Goal: Task Accomplishment & Management: Manage account settings

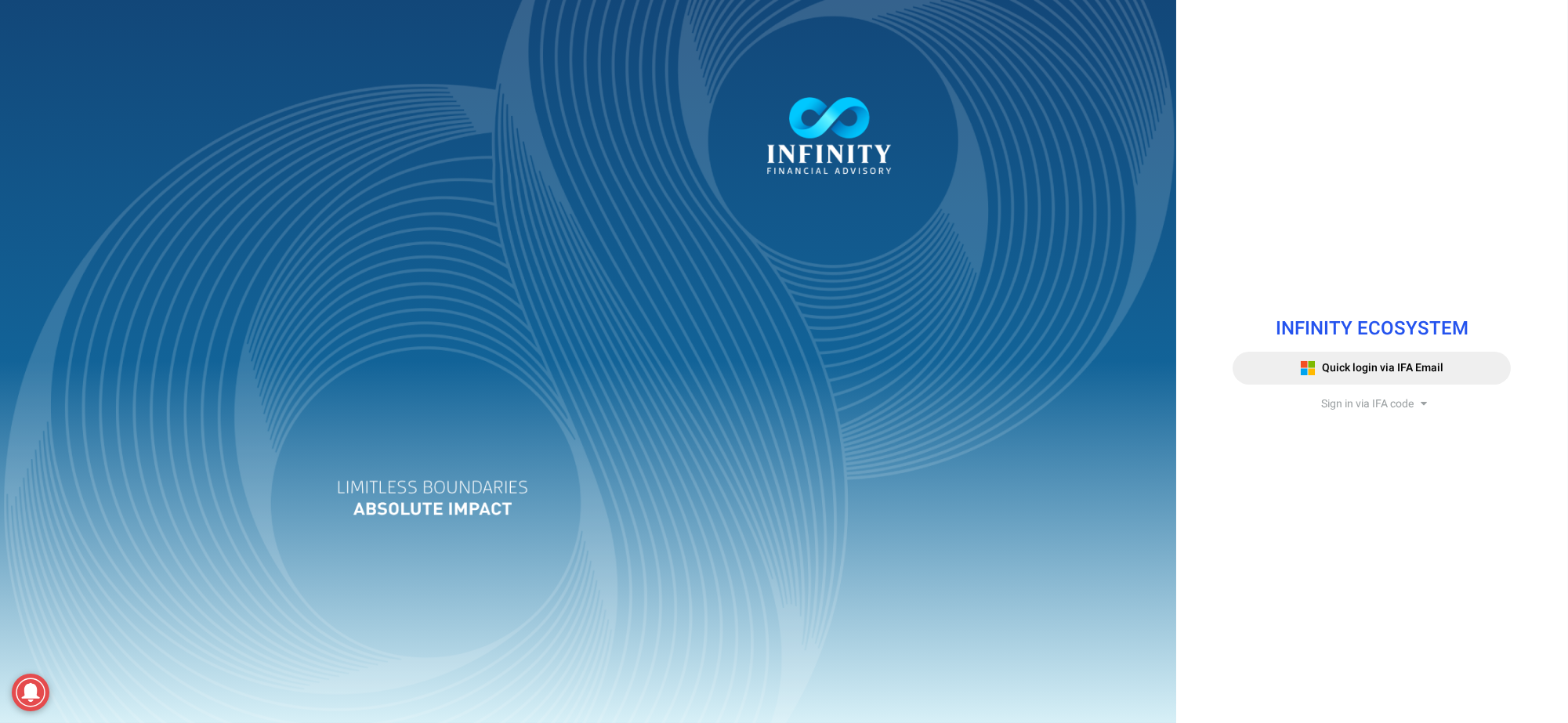
click at [1363, 402] on span "Sign in via IFA code" at bounding box center [1367, 404] width 92 height 16
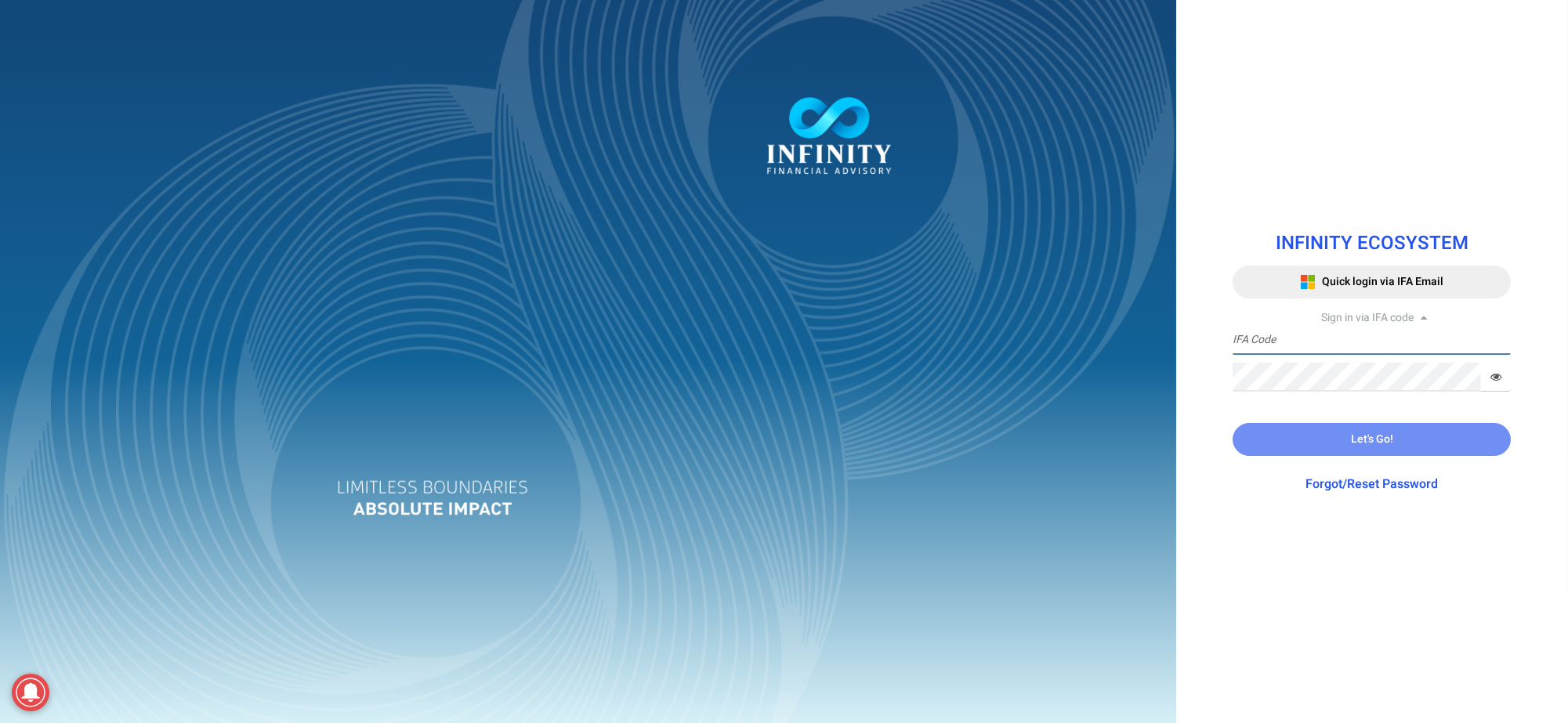
type input "IFA0052"
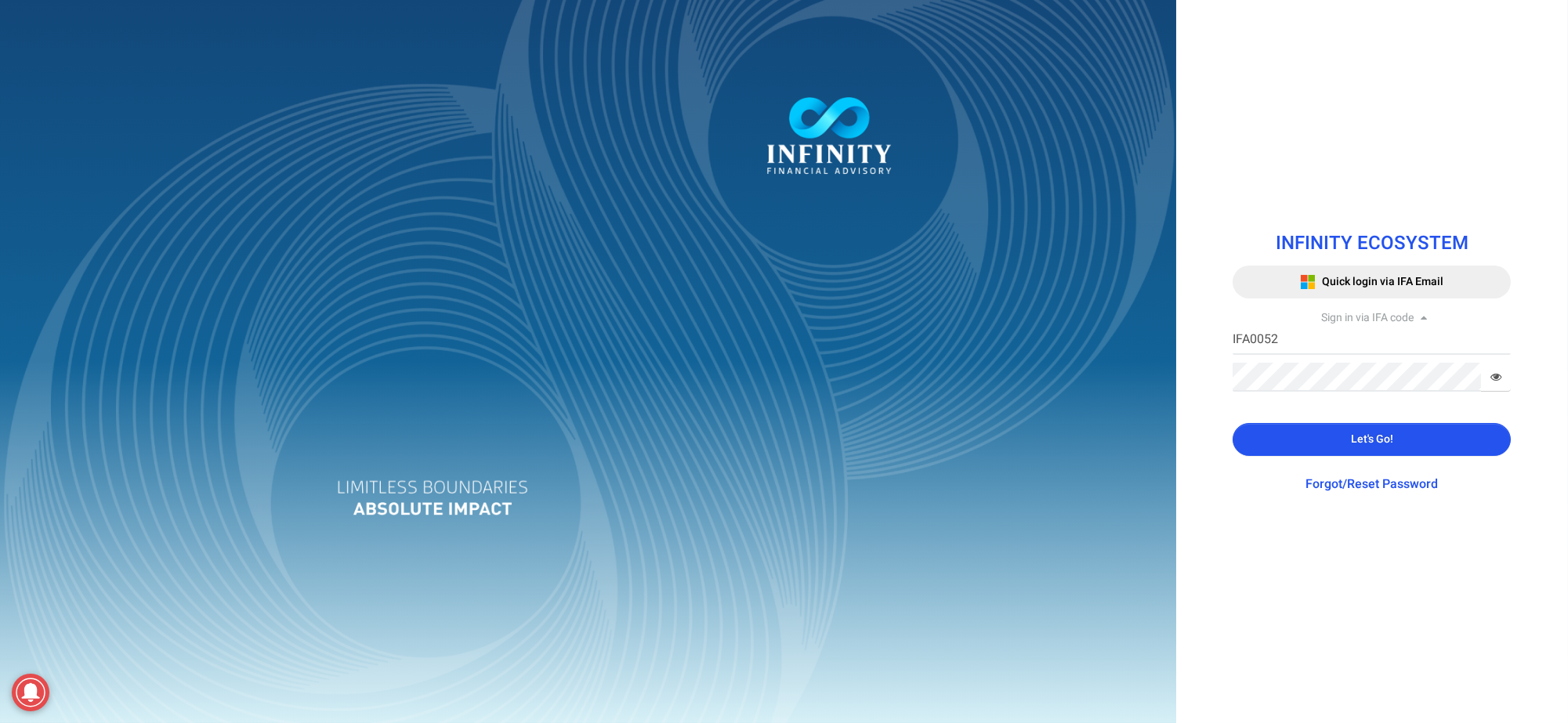
click at [1365, 433] on span "Let's Go!" at bounding box center [1372, 439] width 43 height 16
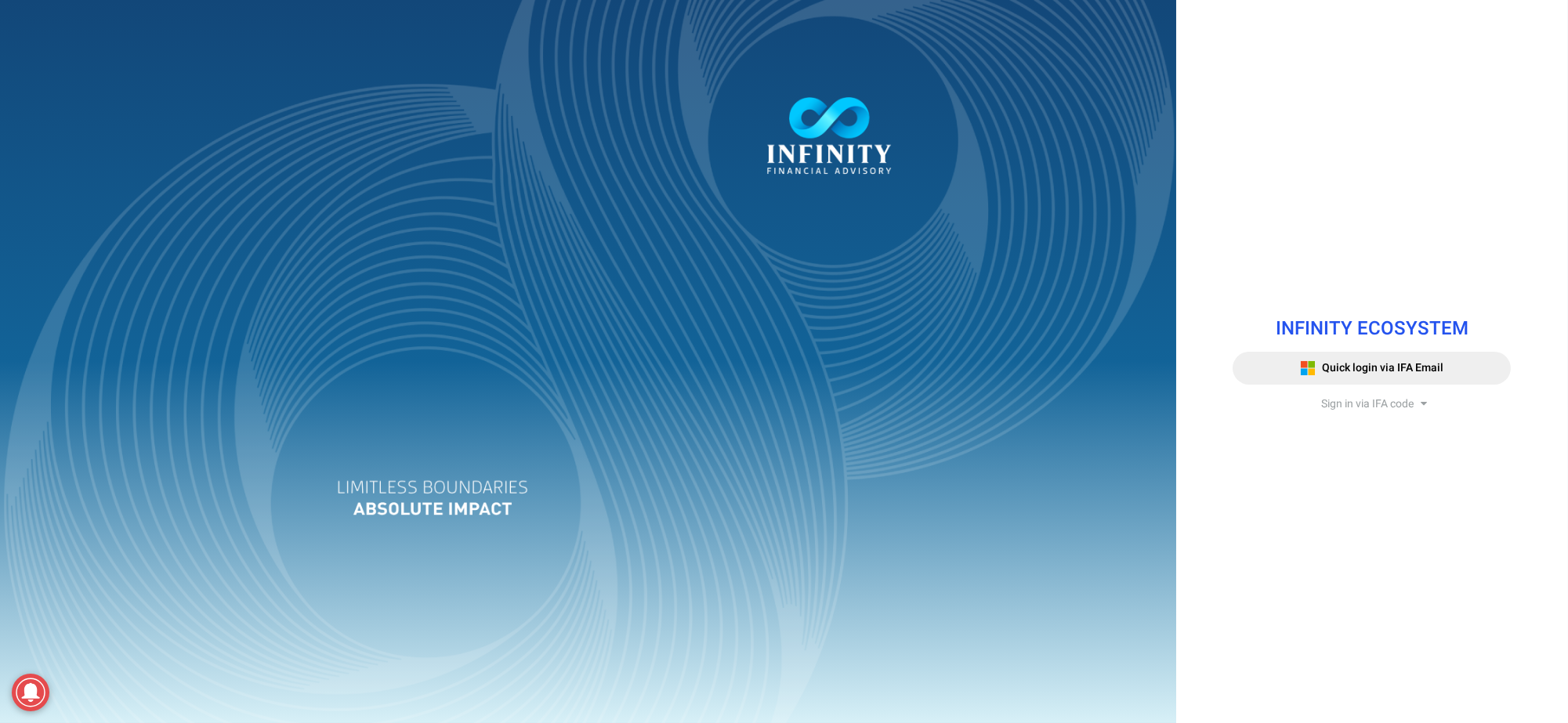
click at [1329, 398] on span "Sign in via IFA code" at bounding box center [1367, 404] width 92 height 16
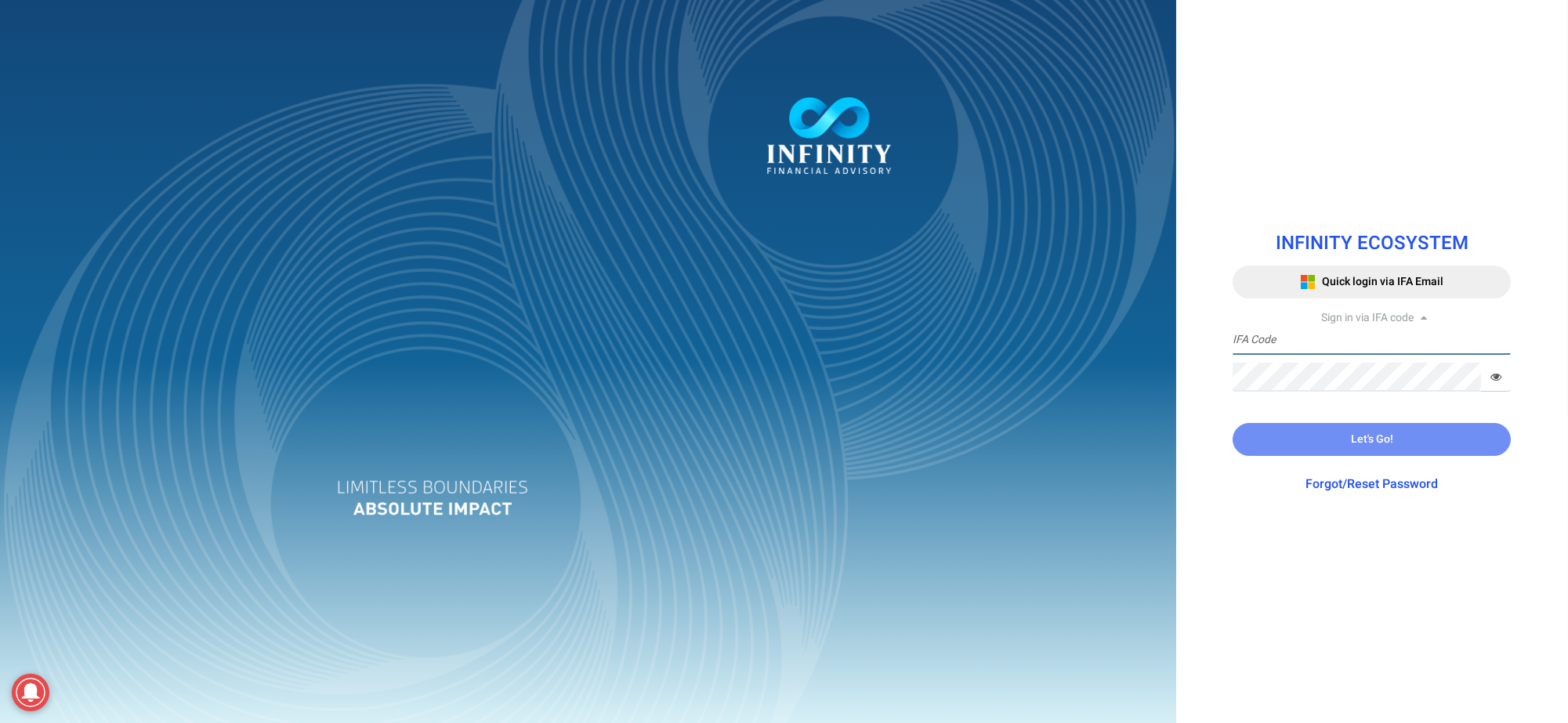
type input "IFA0052"
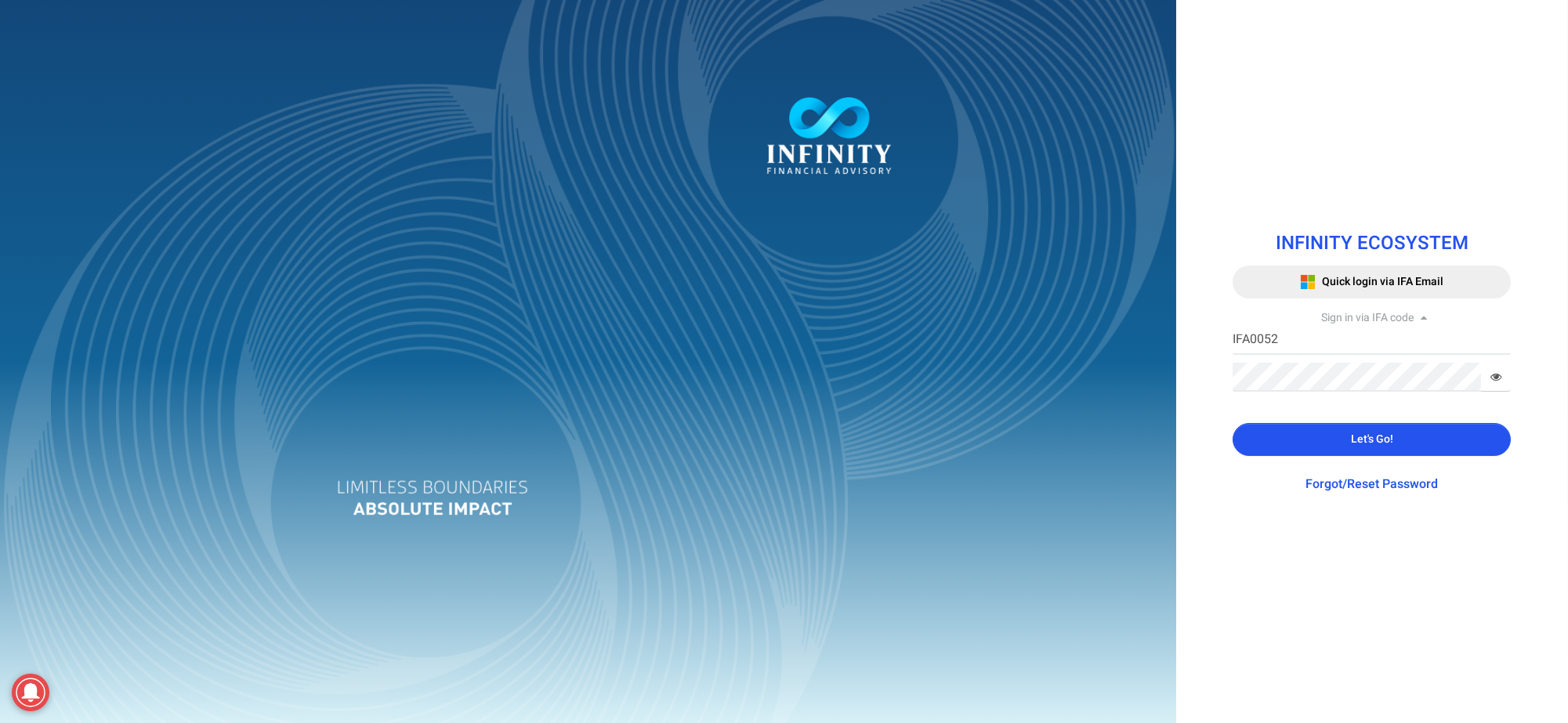
click at [1299, 432] on button "Let's Go!" at bounding box center [1372, 439] width 279 height 33
